Goal: Transaction & Acquisition: Purchase product/service

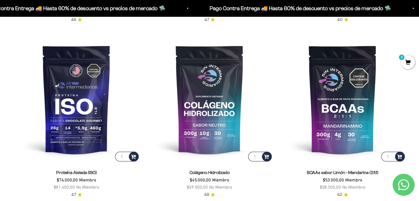
scroll to position [404, 0]
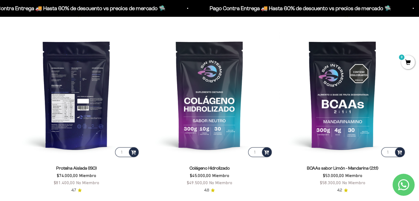
click at [77, 132] on img at bounding box center [76, 95] width 127 height 127
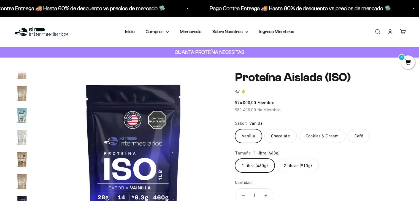
click at [253, 137] on label "Vanilla" at bounding box center [248, 136] width 27 height 14
click at [235, 129] on input "Vanilla" at bounding box center [235, 129] width 0 height 0
click at [390, 33] on link "Iniciar sesión" at bounding box center [390, 32] width 6 height 6
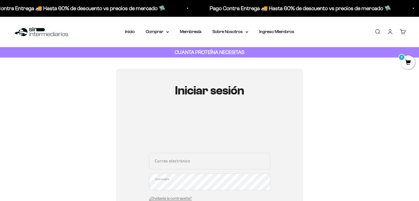
scroll to position [65, 0]
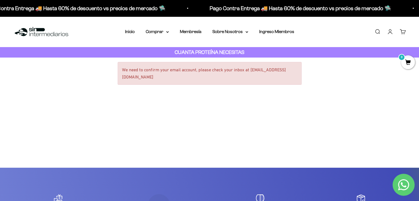
click at [389, 31] on link "Iniciar sesión" at bounding box center [390, 32] width 6 height 6
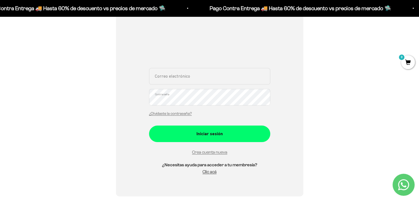
scroll to position [88, 0]
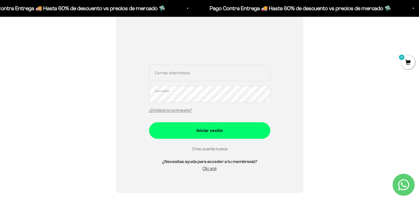
click at [214, 150] on link "Crea cuenta nueva" at bounding box center [209, 149] width 35 height 5
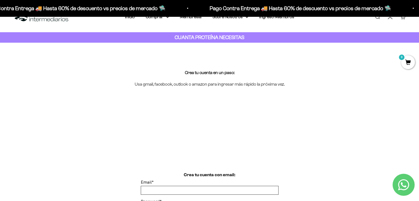
scroll to position [16, 0]
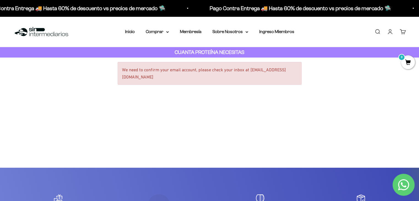
scroll to position [8, 0]
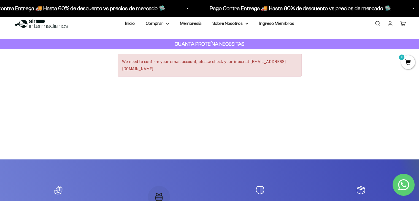
click at [168, 70] on div "We need to confirm your email account, please check your inbox at saramejia1302…" at bounding box center [210, 65] width 184 height 23
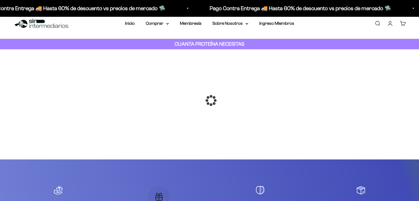
scroll to position [8, 0]
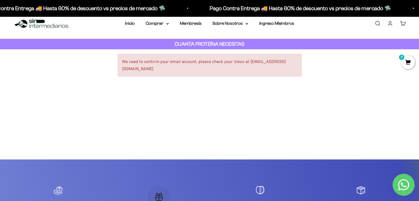
click at [146, 72] on div "We need to confirm your email account, please check your inbox at saramejia1302…" at bounding box center [210, 65] width 184 height 23
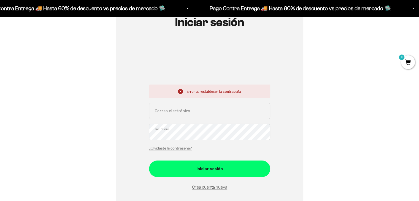
scroll to position [69, 0]
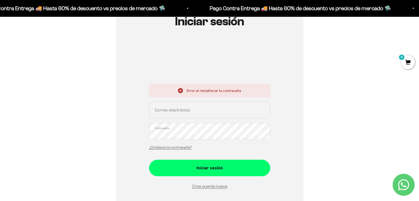
click at [196, 106] on input "Correo electrónico" at bounding box center [209, 110] width 121 height 17
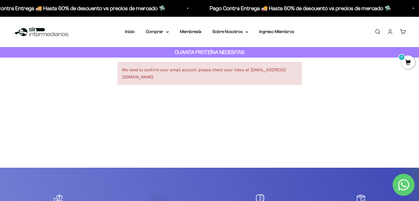
click at [393, 35] on link "Iniciar sesión" at bounding box center [390, 32] width 6 height 6
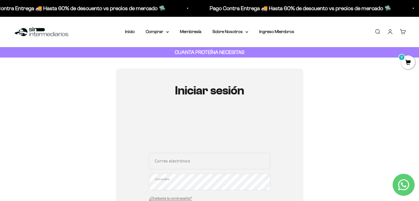
click at [189, 168] on input "Correo electrónico" at bounding box center [209, 161] width 121 height 17
type input "saramejia1302@gmail.com"
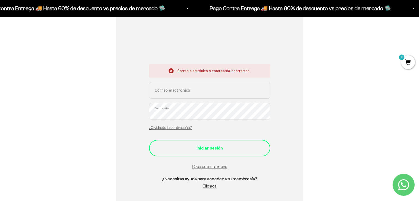
scroll to position [111, 0]
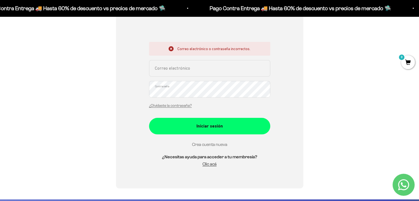
click at [209, 146] on link "Crea cuenta nueva" at bounding box center [209, 144] width 35 height 5
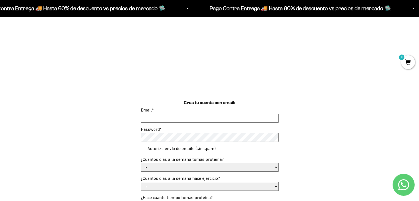
scroll to position [88, 0]
click at [168, 114] on input "Email *" at bounding box center [209, 118] width 137 height 8
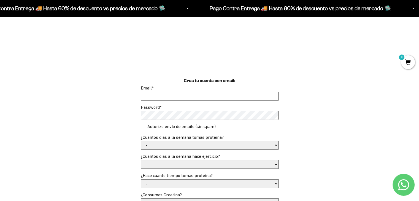
scroll to position [110, 0]
type input "[EMAIL_ADDRESS][DOMAIN_NAME]"
click at [143, 127] on consent"] "Autorizo envío de emails (sin spam)" at bounding box center [144, 125] width 6 height 6
click at [141, 127] on consent"] "Autorizo envío de emails (sin spam)" at bounding box center [144, 125] width 6 height 6
checkbox consent"] "false"
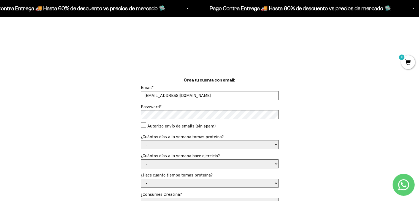
click at [153, 144] on select "- 1 o 2 3 a 5 6 o 7" at bounding box center [209, 145] width 137 height 8
select select "3 a 5"
click at [141, 141] on select "- 1 o 2 3 a 5 6 o 7" at bounding box center [209, 145] width 137 height 8
click at [157, 161] on select "- No hago 1 a 2 días 3 a 5 días 6 o 7 días" at bounding box center [209, 164] width 137 height 8
click at [120, 167] on div "Crea tu cuenta con email: Email * saramejia1302@gmail.com Password * Autorizo e…" at bounding box center [209, 180] width 393 height 207
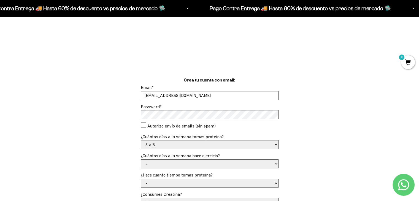
click at [171, 166] on select "- No hago 1 a 2 días 3 a 5 días 6 o 7 días" at bounding box center [209, 164] width 137 height 8
select select "3 a 5 días"
click at [141, 160] on select "- No hago 1 a 2 días 3 a 5 días 6 o 7 días" at bounding box center [209, 164] width 137 height 8
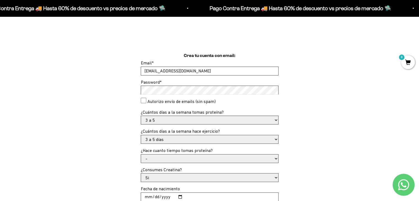
scroll to position [134, 0]
click at [182, 158] on select "- Apenas estoy empezando Menos de 6 meses Más de 6 meses Hace más de un año" at bounding box center [209, 158] width 137 height 8
select select "Apenas estoy empezando"
click at [141, 154] on select "- Apenas estoy empezando Menos de 6 meses Más de 6 meses Hace más de un año" at bounding box center [209, 158] width 137 height 8
click at [179, 174] on select "Si No" at bounding box center [209, 177] width 137 height 8
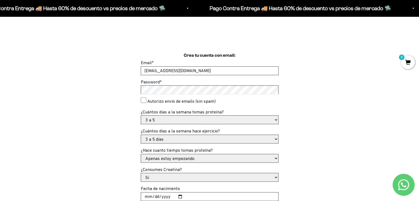
click at [141, 173] on select "Si No" at bounding box center [209, 177] width 137 height 8
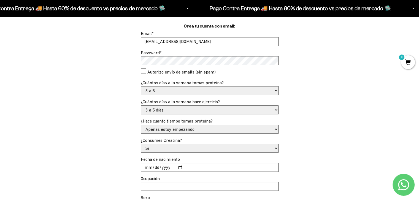
click at [171, 168] on input "Fecha de nacimiento" at bounding box center [209, 167] width 137 height 8
click at [178, 168] on input "Fecha de nacimiento" at bounding box center [209, 167] width 137 height 8
click at [162, 165] on input "2025-09-13" at bounding box center [209, 167] width 137 height 8
click at [166, 169] on input "2025-09-13" at bounding box center [209, 167] width 137 height 8
click at [179, 169] on input "2025-09-13" at bounding box center [209, 167] width 137 height 8
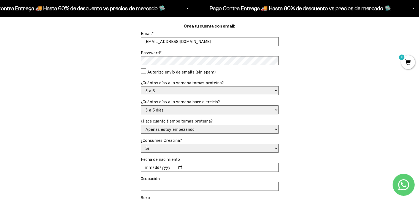
click at [170, 166] on input "2025-02-13" at bounding box center [209, 167] width 137 height 8
click at [181, 167] on input "2025-02-13" at bounding box center [209, 167] width 137 height 8
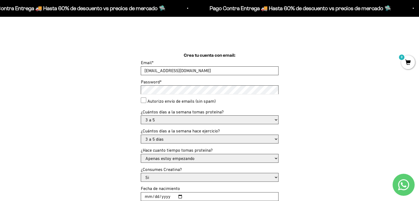
scroll to position [133, 0]
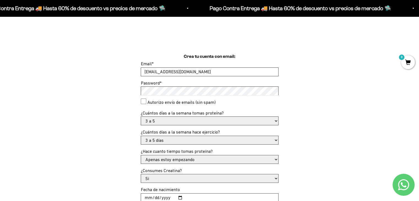
click at [176, 198] on input "2025-02-13" at bounding box center [209, 198] width 137 height 8
type input "2004-02-13"
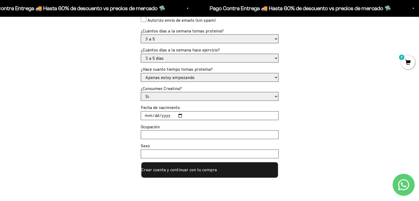
scroll to position [224, 0]
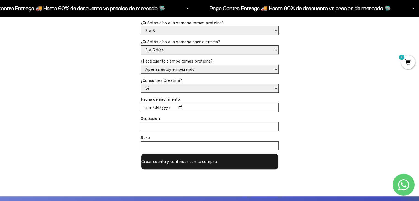
click at [157, 126] on input "Ocupación" at bounding box center [209, 126] width 137 height 8
type input "Estudiante"
click at [160, 147] on input "Sexo" at bounding box center [209, 146] width 137 height 8
type input "Femenino"
click at [184, 165] on button "Crear cuenta y continuar con tu compra" at bounding box center [210, 162] width 138 height 17
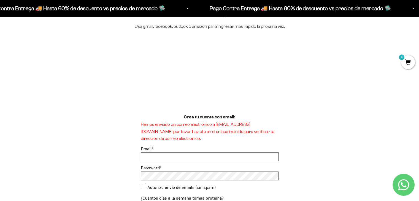
scroll to position [73, 0]
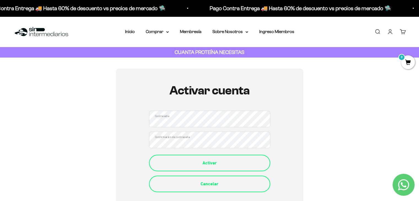
click at [197, 158] on button "Activar" at bounding box center [209, 163] width 121 height 17
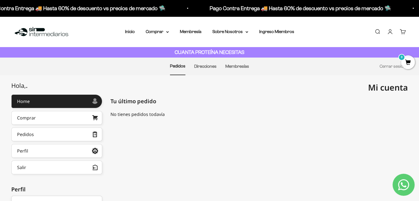
click at [154, 36] on div "Menú [GEOGRAPHIC_DATA] Inicio Comprar Proteínas Ver Todos Whey Iso Vegan Pancak…" at bounding box center [209, 32] width 419 height 31
click at [155, 36] on div "Menú [GEOGRAPHIC_DATA] Inicio Comprar Proteínas Ver Todos Whey Iso Vegan Pancak…" at bounding box center [209, 32] width 419 height 31
click at [68, 117] on link "Comprar" at bounding box center [56, 118] width 91 height 14
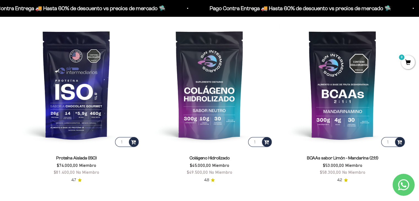
scroll to position [415, 0]
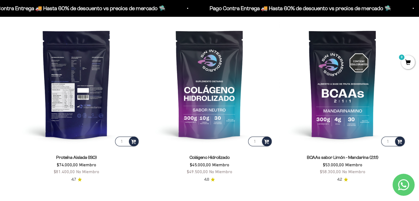
click at [66, 98] on img at bounding box center [76, 84] width 127 height 127
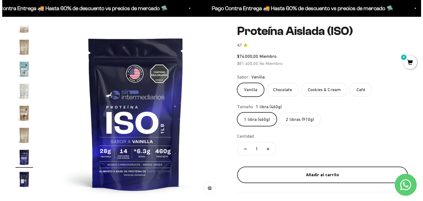
scroll to position [46, 0]
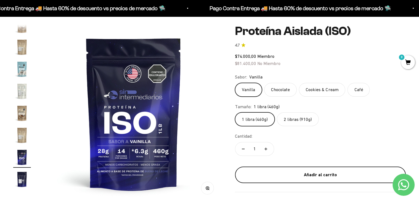
click at [268, 172] on div "Añadir al carrito" at bounding box center [320, 174] width 149 height 7
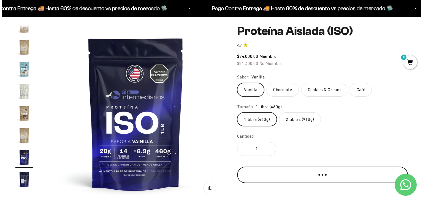
scroll to position [0, 2801]
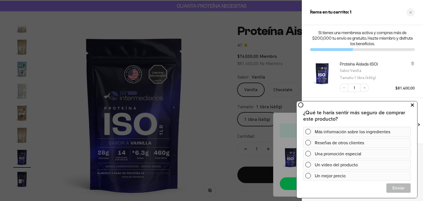
click at [412, 103] on icon at bounding box center [412, 105] width 3 height 7
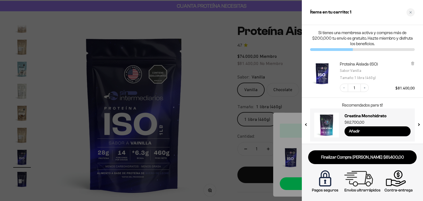
scroll to position [2, 0]
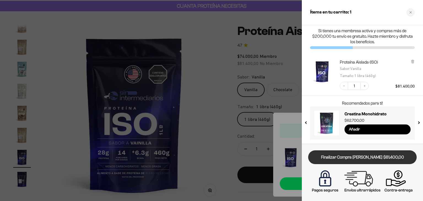
click at [357, 159] on link "Finalizar Compra Segura $81.400,00" at bounding box center [362, 157] width 109 height 14
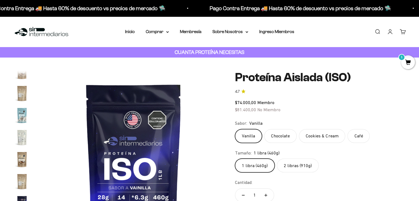
click at [297, 169] on label "2 libras (910g)" at bounding box center [298, 166] width 42 height 14
click at [235, 159] on input "2 libras (910g)" at bounding box center [235, 158] width 0 height 0
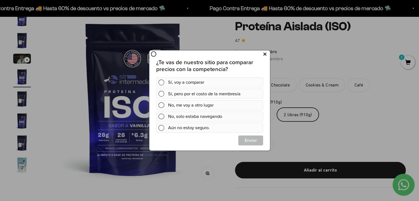
click at [265, 54] on icon at bounding box center [264, 53] width 3 height 7
